Goal: Information Seeking & Learning: Learn about a topic

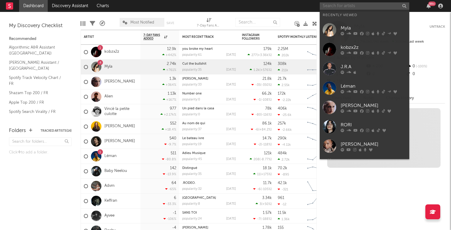
click at [353, 7] on input "text" at bounding box center [365, 5] width 90 height 7
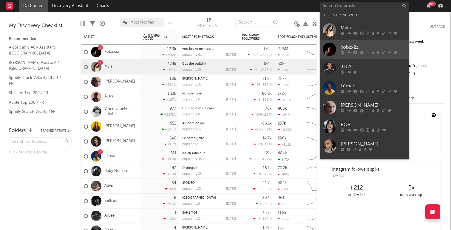
click at [352, 40] on link "kobzx2z" at bounding box center [365, 49] width 90 height 19
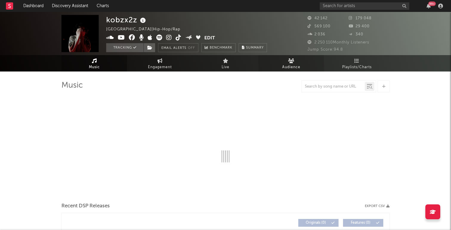
select select "6m"
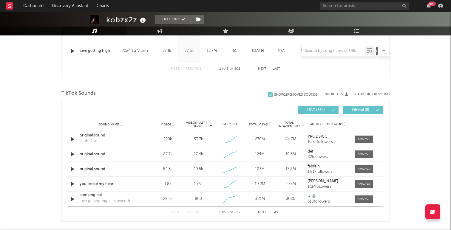
scroll to position [358, 0]
